Goal: Contribute content: Add original content to the website for others to see

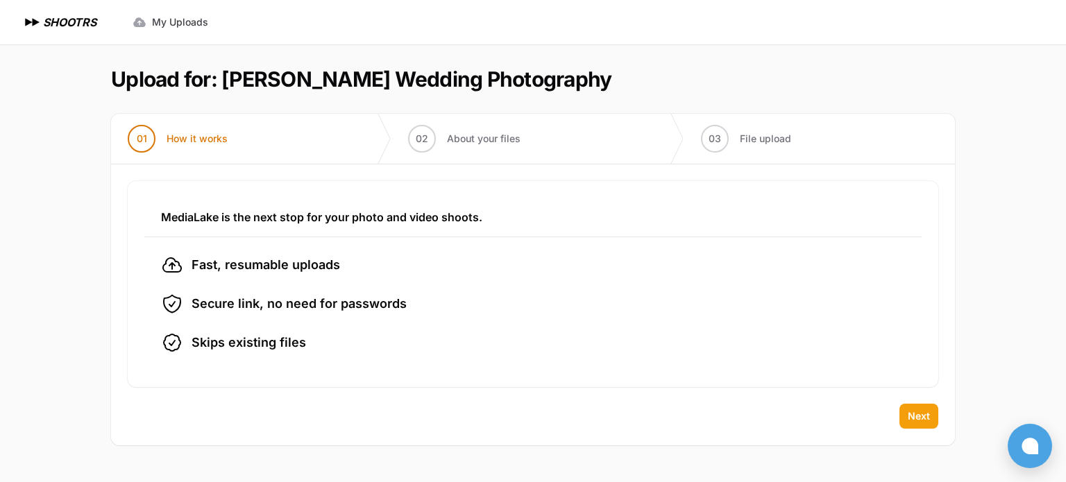
click at [918, 413] on span "Next" at bounding box center [919, 416] width 22 height 14
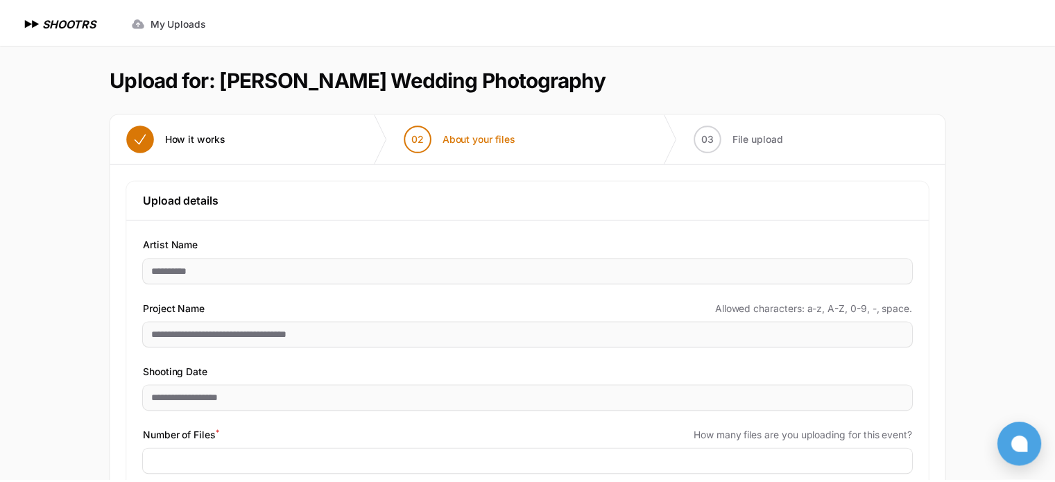
scroll to position [90, 0]
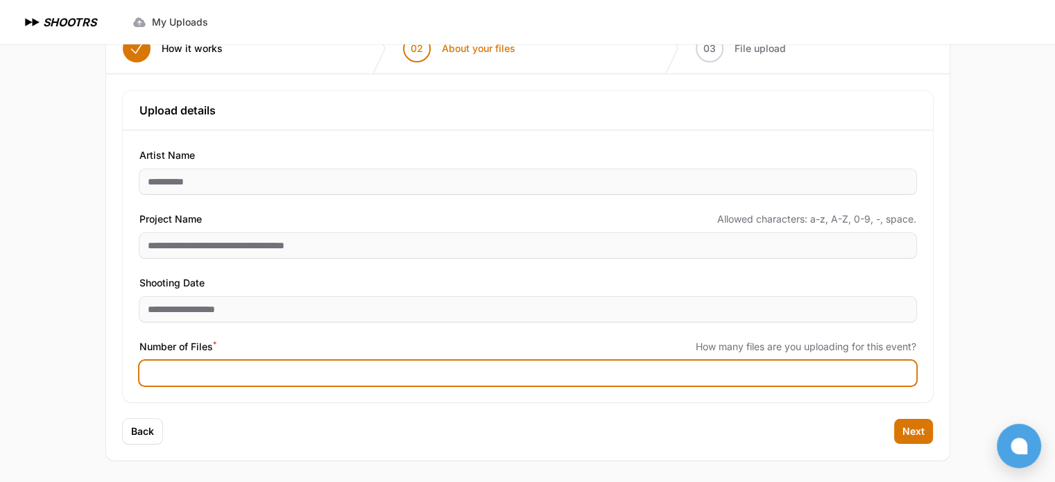
click at [242, 375] on input "Number of Files *" at bounding box center [527, 373] width 777 height 25
type input "****"
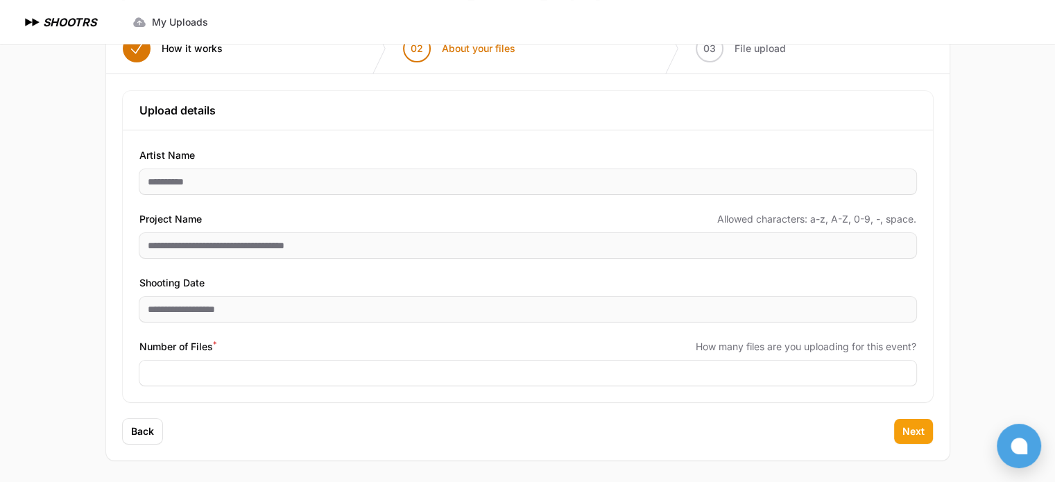
click at [906, 430] on span "Next" at bounding box center [914, 432] width 22 height 14
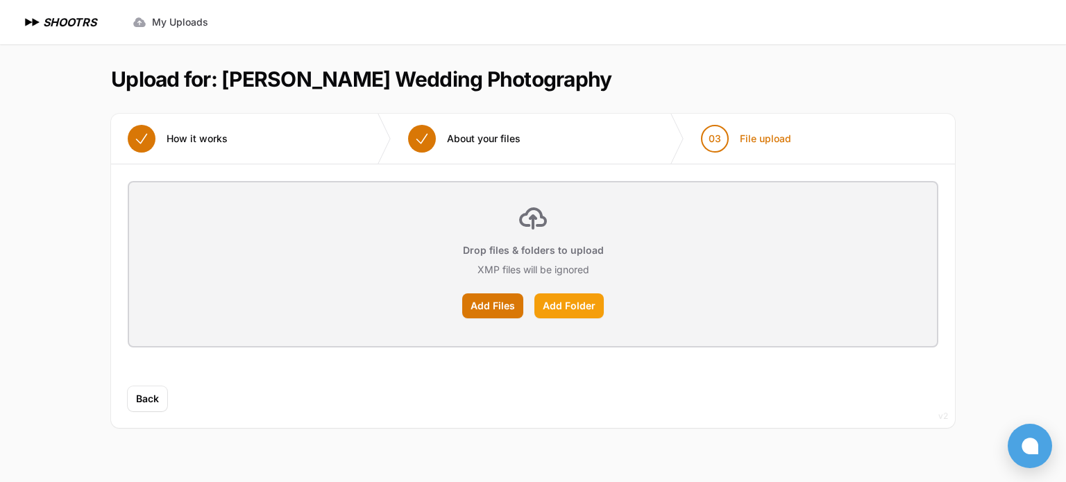
click at [561, 301] on label "Add Folder" at bounding box center [568, 306] width 69 height 25
click at [0, 0] on input "Add Folder" at bounding box center [0, 0] width 0 height 0
click at [486, 300] on label "Add Files" at bounding box center [492, 306] width 61 height 25
click at [0, 0] on input "Add Files" at bounding box center [0, 0] width 0 height 0
